Goal: Task Accomplishment & Management: Manage account settings

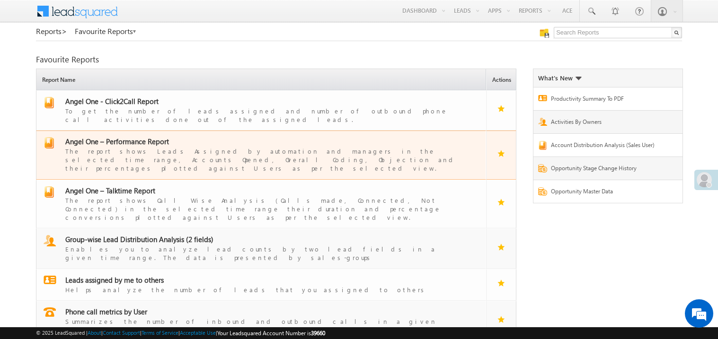
click at [133, 146] on div "The report shows Leads Assigned by automation and managers in the selected time…" at bounding box center [266, 159] width 403 height 27
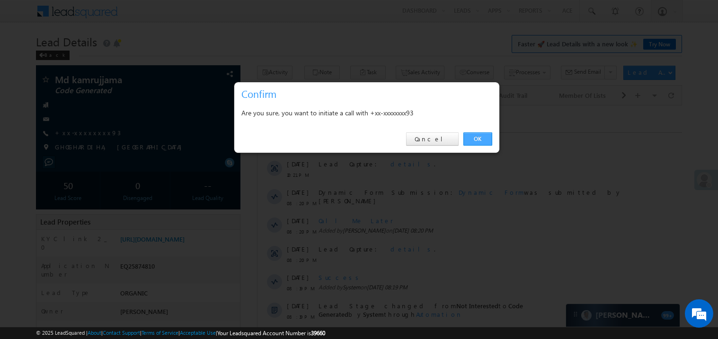
click at [477, 138] on link "OK" at bounding box center [477, 139] width 29 height 13
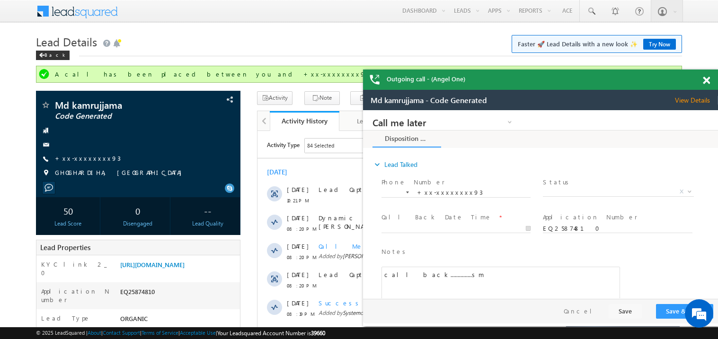
click at [707, 80] on span at bounding box center [706, 81] width 7 height 8
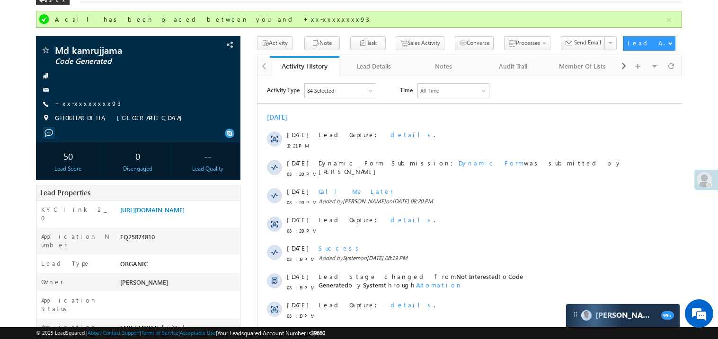
scroll to position [18, 0]
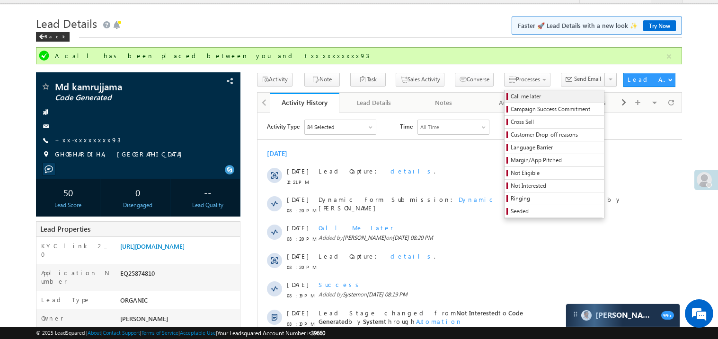
click at [511, 92] on span "Call me later" at bounding box center [556, 96] width 90 height 9
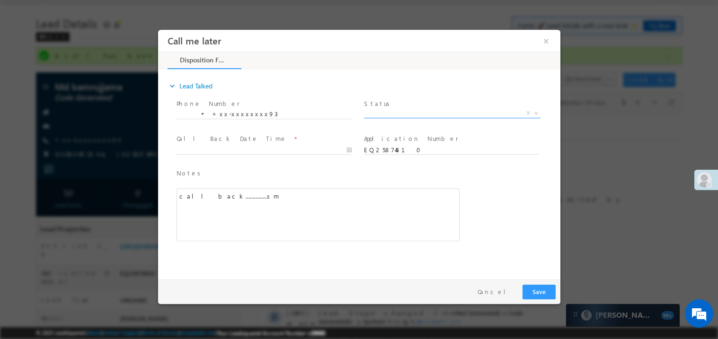
scroll to position [0, 0]
click at [388, 110] on span "X" at bounding box center [452, 112] width 177 height 9
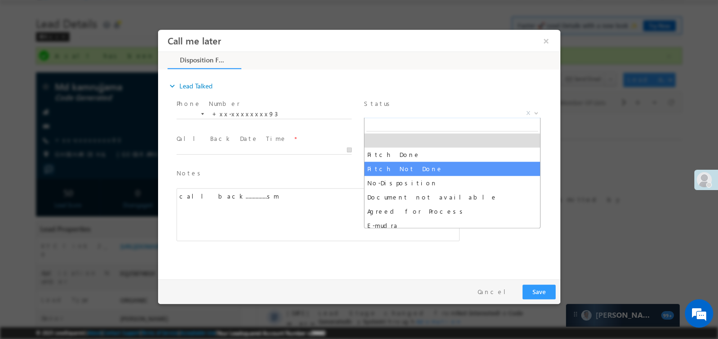
select select "Pitch Not Done"
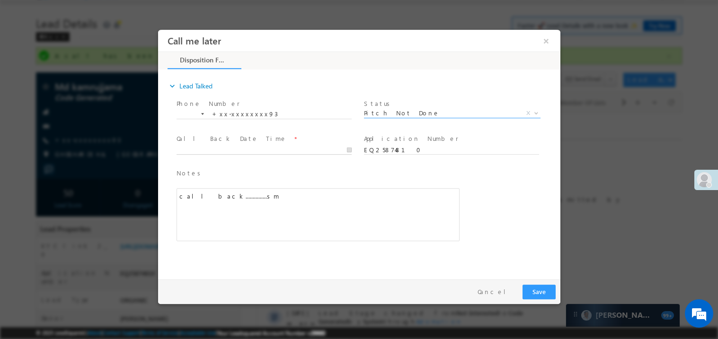
click at [218, 147] on body "Call me later ×" at bounding box center [359, 152] width 402 height 246
type input "09/03/25 10:37 PM"
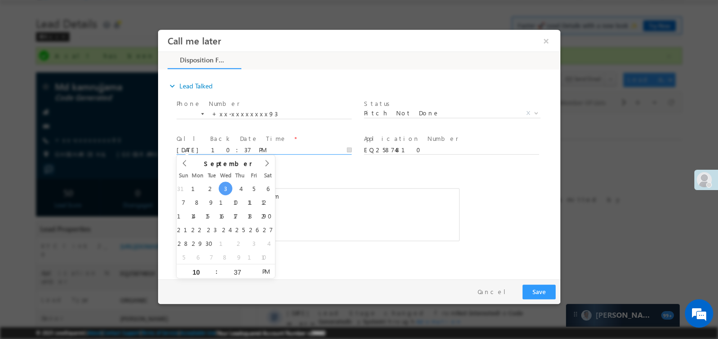
click at [360, 185] on div "Notes * call back...............sm Editor toolbars Basic Styles Bold Italic Und…" at bounding box center [317, 204] width 283 height 73
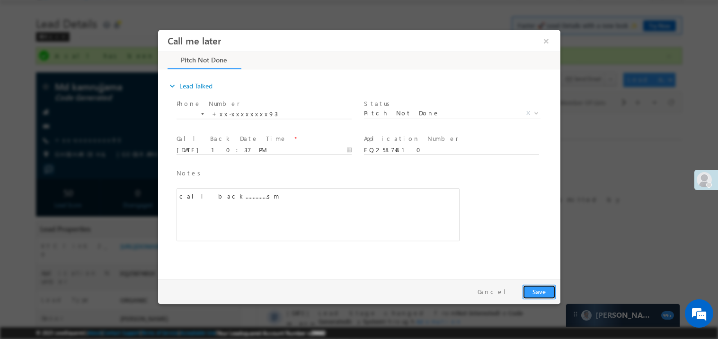
click at [543, 287] on button "Save" at bounding box center [538, 292] width 33 height 15
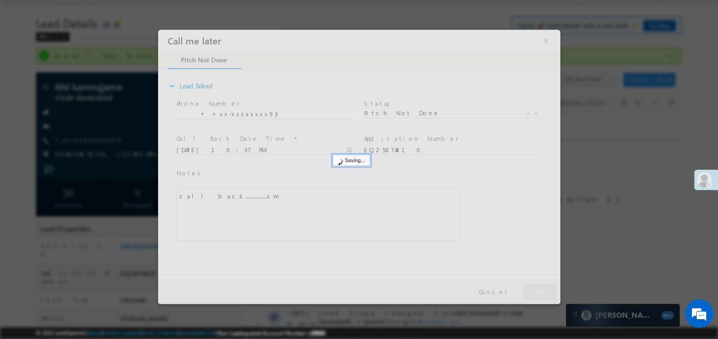
click at [543, 287] on div at bounding box center [359, 166] width 402 height 275
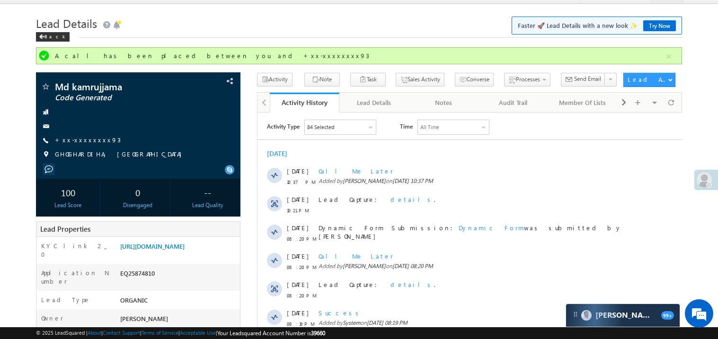
scroll to position [55, 0]
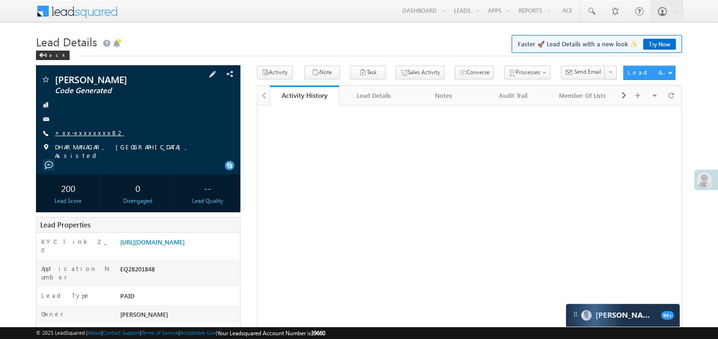
click at [85, 133] on link "+xx-xxxxxxxx82" at bounding box center [90, 133] width 70 height 8
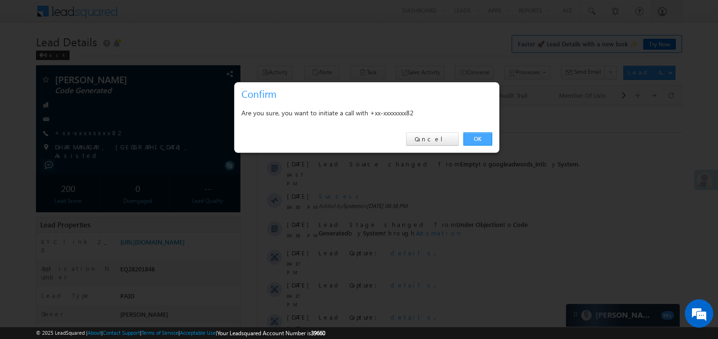
click at [473, 136] on link "OK" at bounding box center [477, 139] width 29 height 13
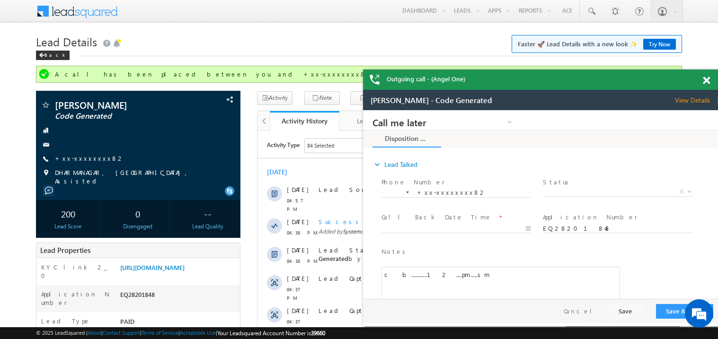
click at [711, 78] on div at bounding box center [711, 79] width 13 height 18
click at [708, 80] on span at bounding box center [706, 81] width 7 height 8
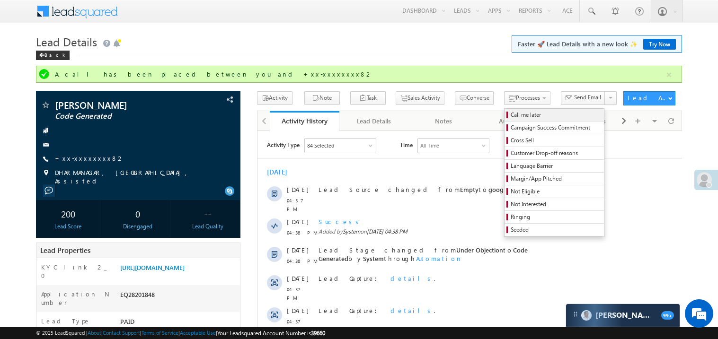
click at [511, 113] on span "Call me later" at bounding box center [556, 115] width 90 height 9
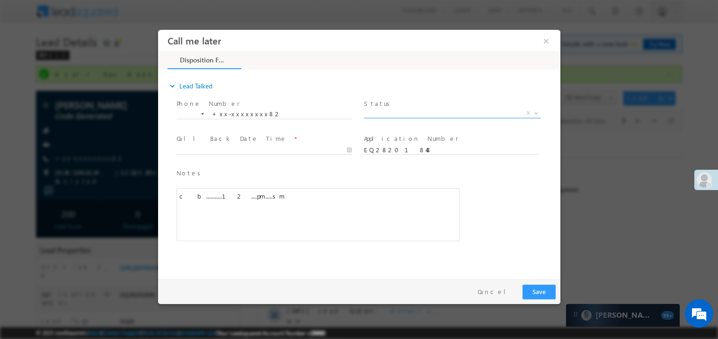
click at [383, 112] on span "X" at bounding box center [452, 112] width 177 height 9
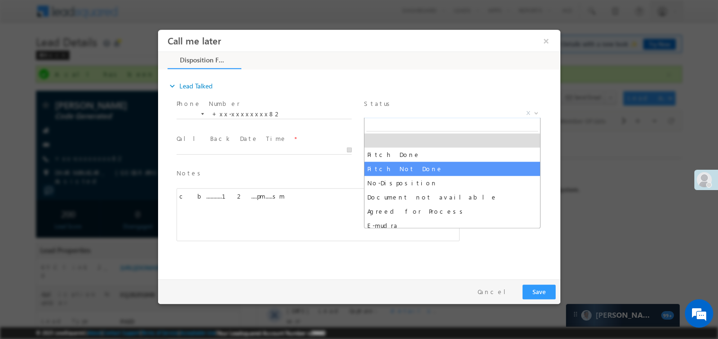
select select "Pitch Not Done"
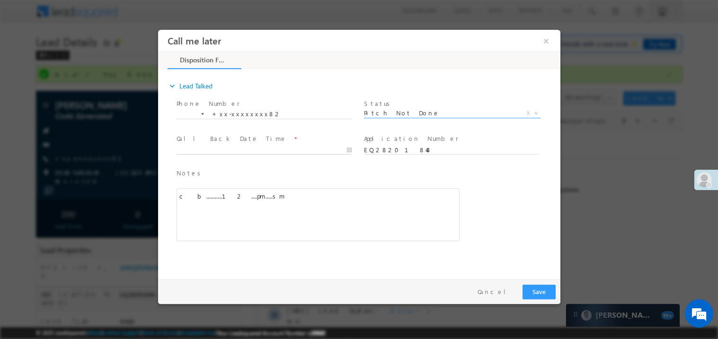
click at [196, 150] on body "Call me later ×" at bounding box center [359, 152] width 402 height 246
type input "[DATE] 10:40 PM"
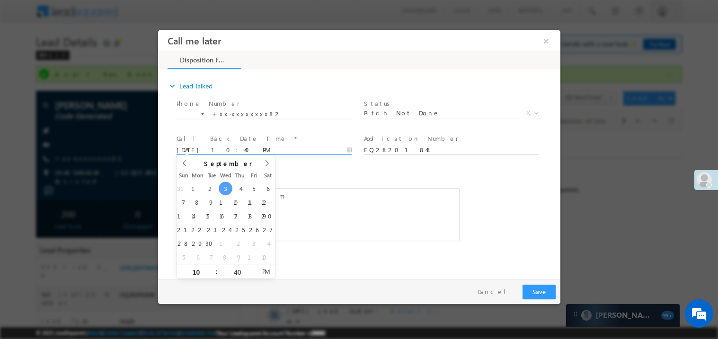
click at [367, 163] on span at bounding box center [451, 159] width 175 height 10
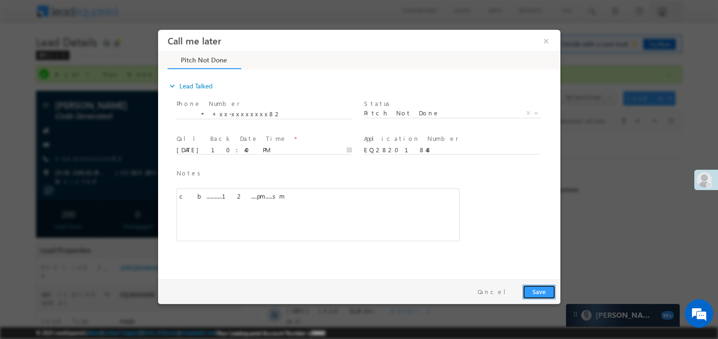
click at [552, 299] on button "Save" at bounding box center [538, 292] width 33 height 15
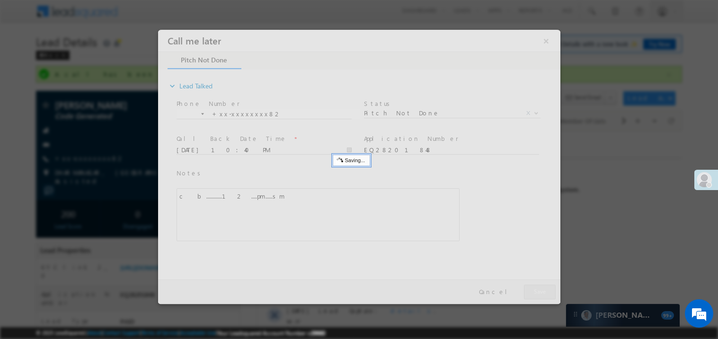
click at [545, 294] on div at bounding box center [359, 166] width 402 height 275
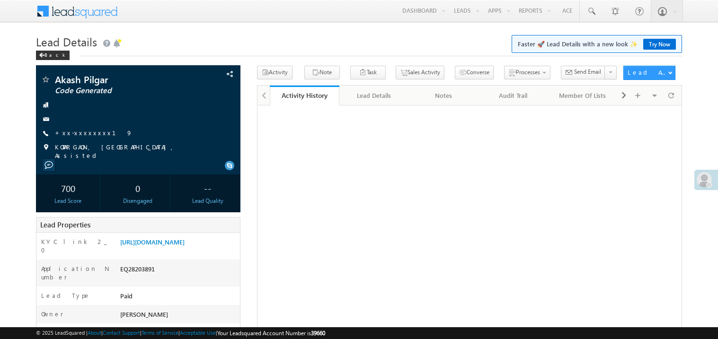
click at [90, 131] on link "+xx-xxxxxxxx19" at bounding box center [94, 133] width 78 height 8
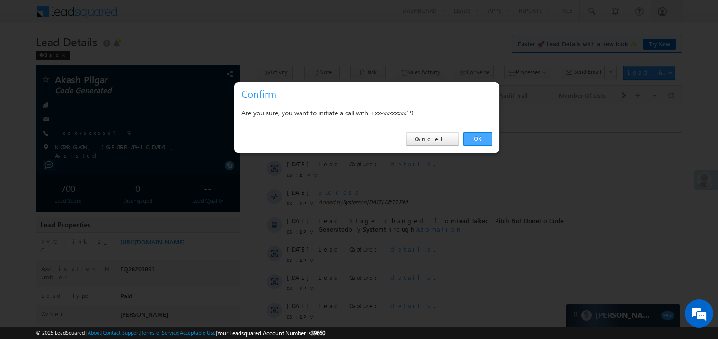
click at [482, 138] on link "OK" at bounding box center [477, 139] width 29 height 13
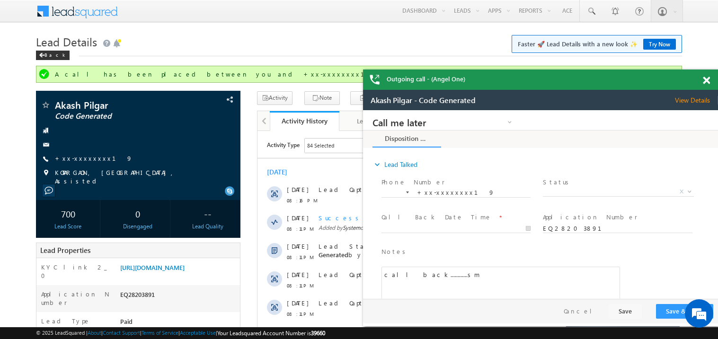
click at [707, 80] on span at bounding box center [706, 81] width 7 height 8
